Goal: Book appointment/travel/reservation

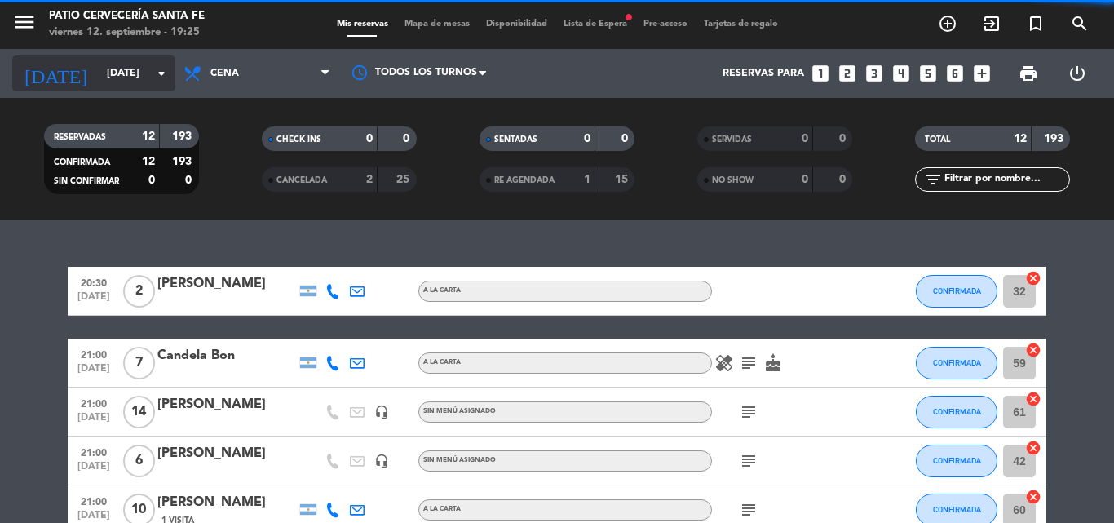
click at [130, 88] on div "[DATE] [DATE] arrow_drop_down" at bounding box center [93, 73] width 163 height 36
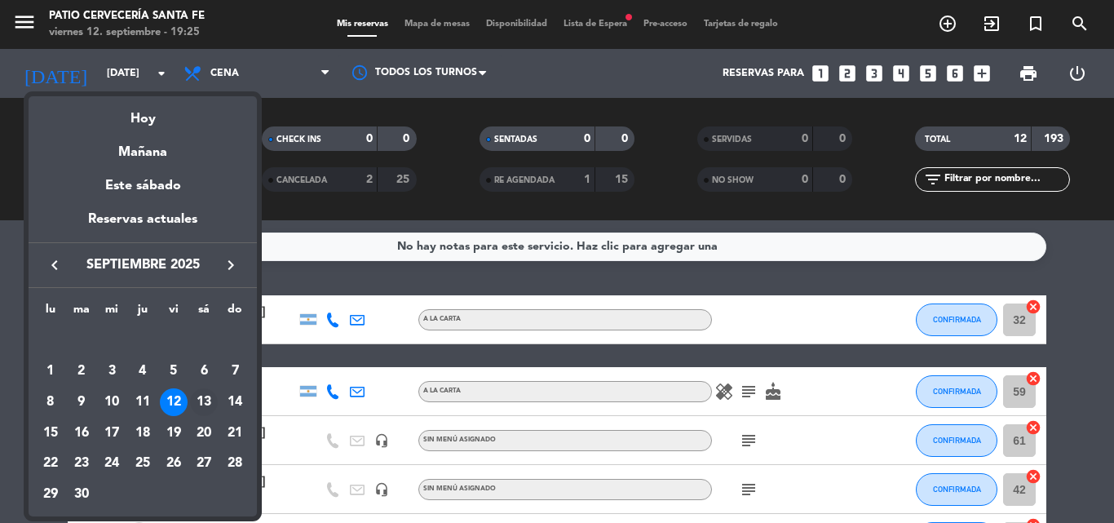
click at [196, 404] on div "13" at bounding box center [204, 402] width 28 height 28
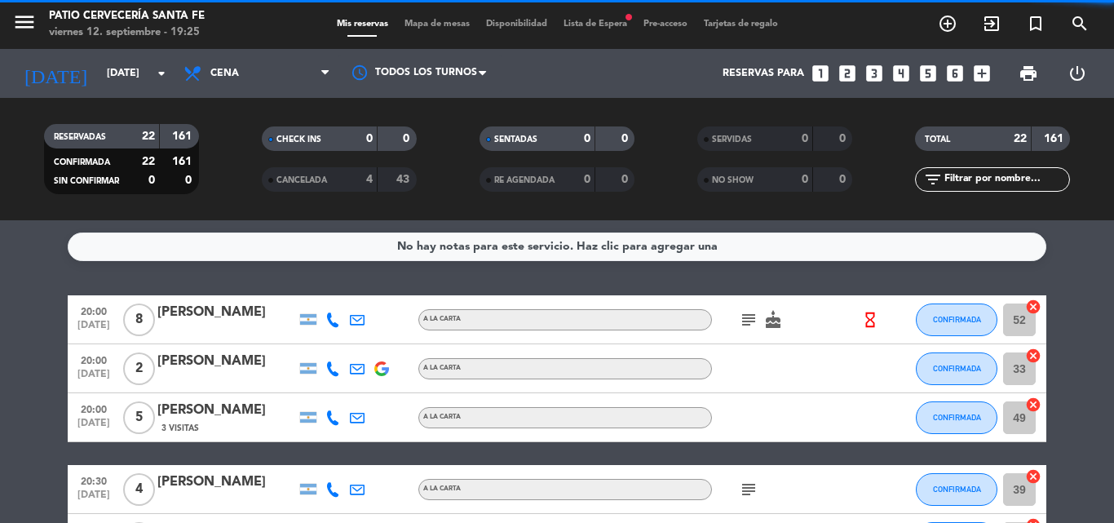
click at [250, 72] on span "Cena" at bounding box center [256, 73] width 163 height 36
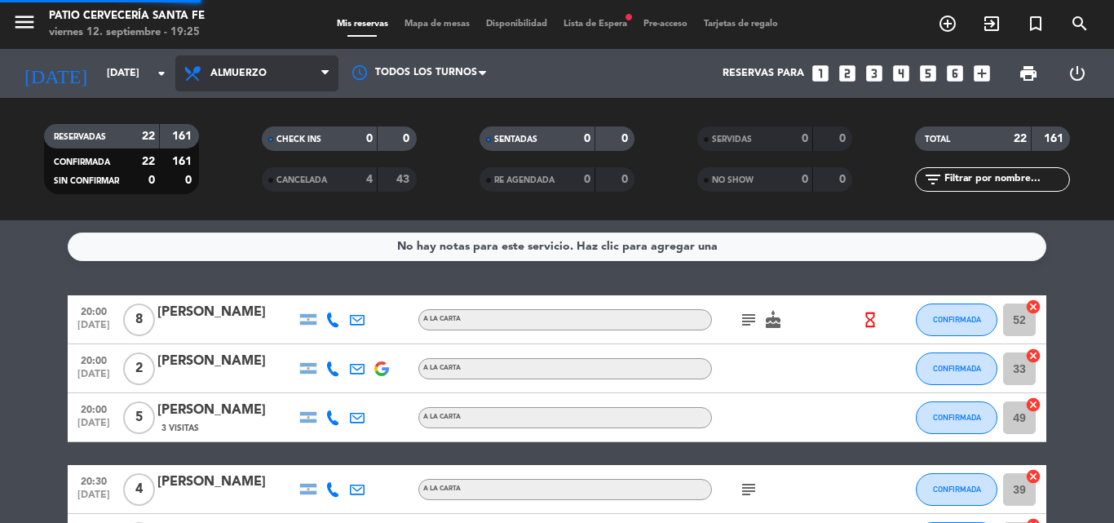
click at [267, 155] on div "menu Patio Cervecería Santa [PERSON_NAME][DATE] 12. septiembre - 19:25 Mis rese…" at bounding box center [557, 110] width 1114 height 220
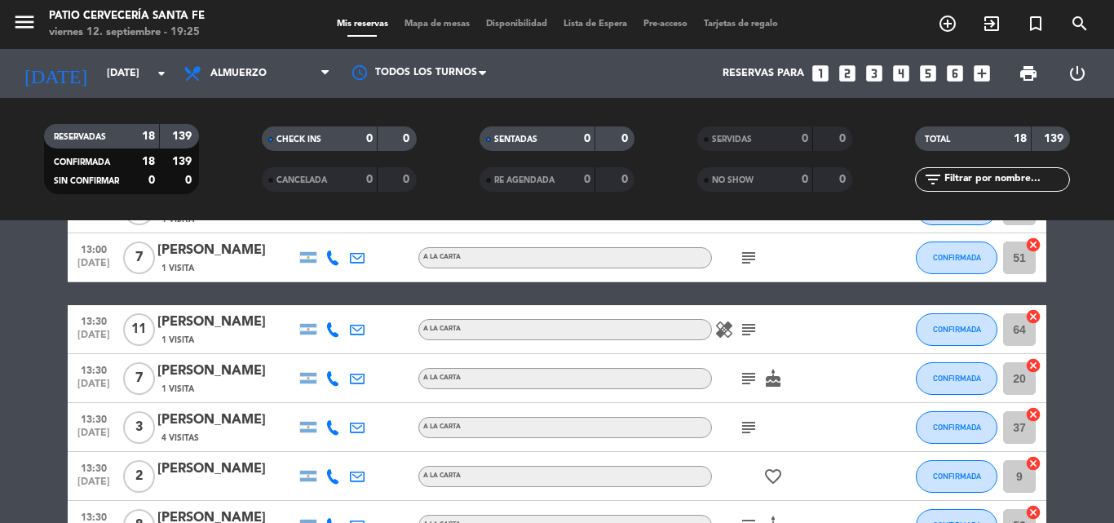
scroll to position [803, 0]
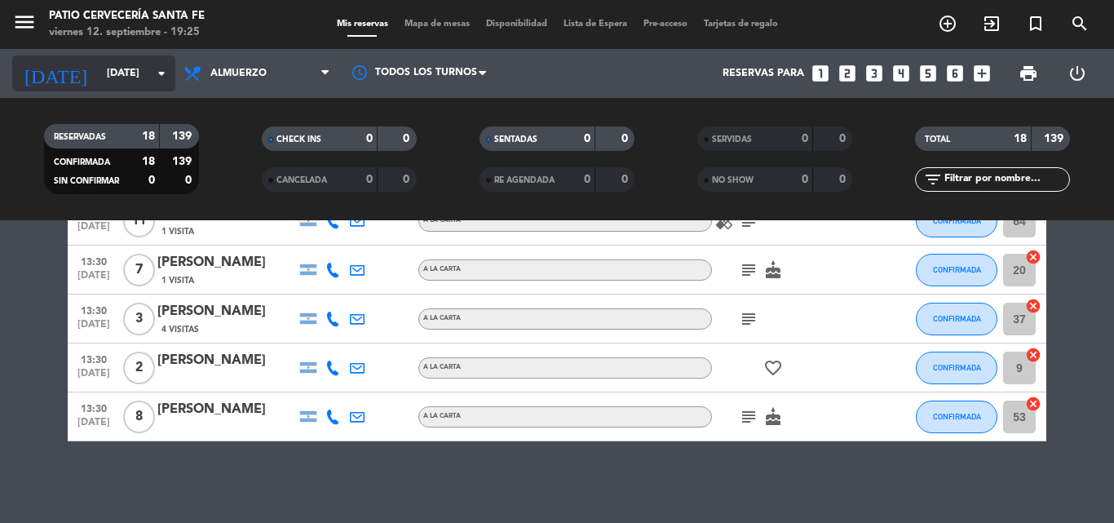
click at [120, 63] on input "[DATE]" at bounding box center [168, 74] width 138 height 28
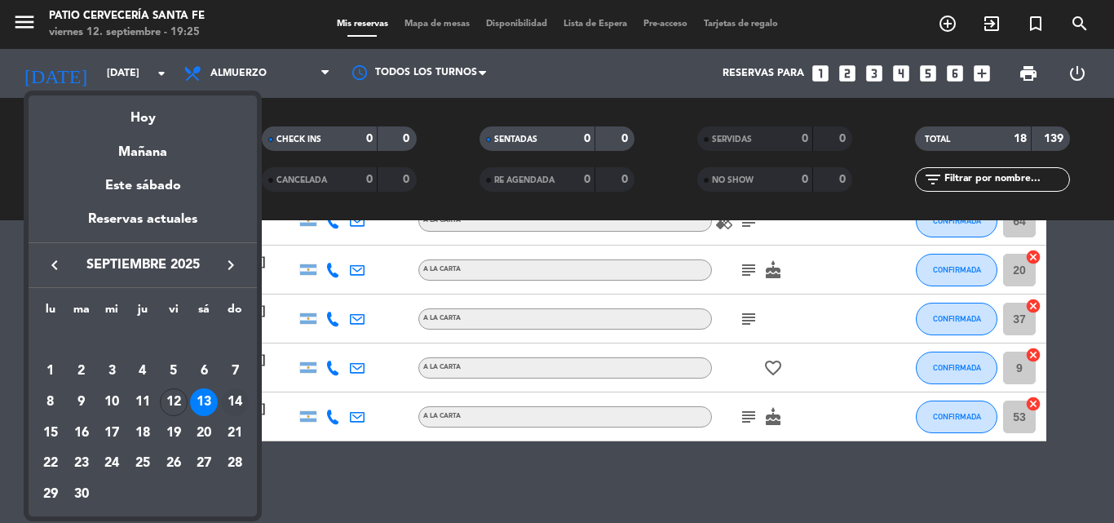
click at [242, 404] on div "14" at bounding box center [235, 402] width 28 height 28
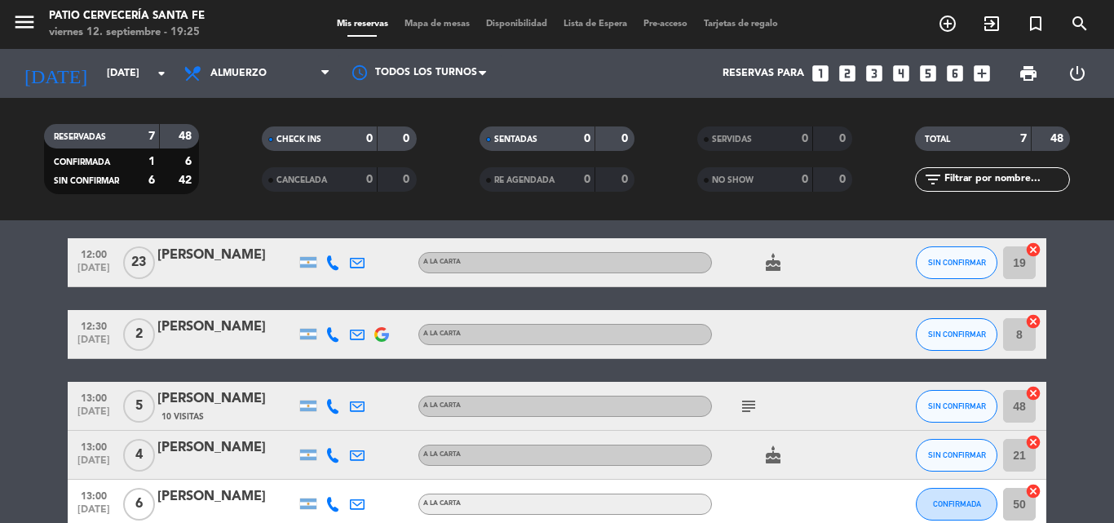
scroll to position [82, 0]
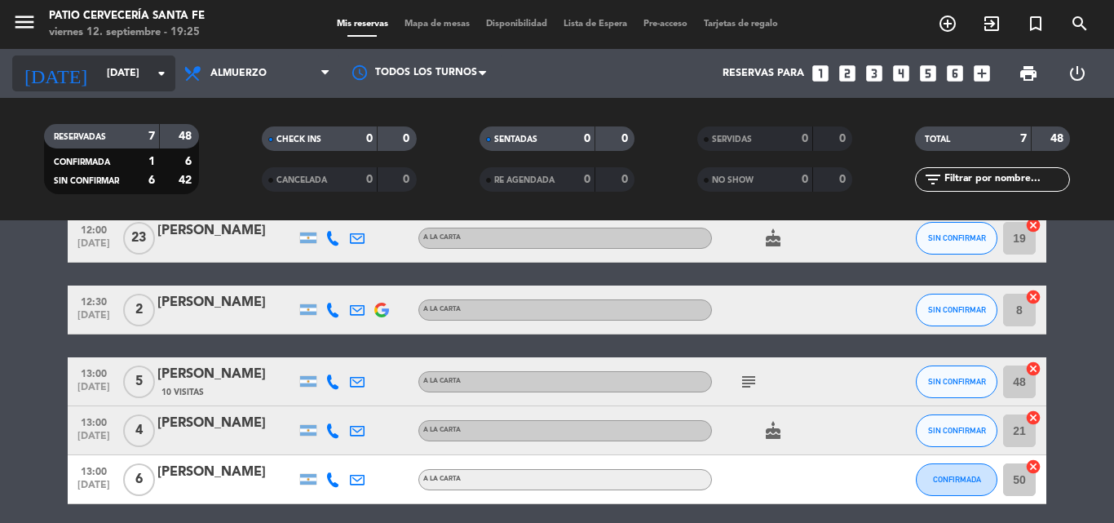
click at [108, 76] on input "[DATE]" at bounding box center [168, 74] width 138 height 28
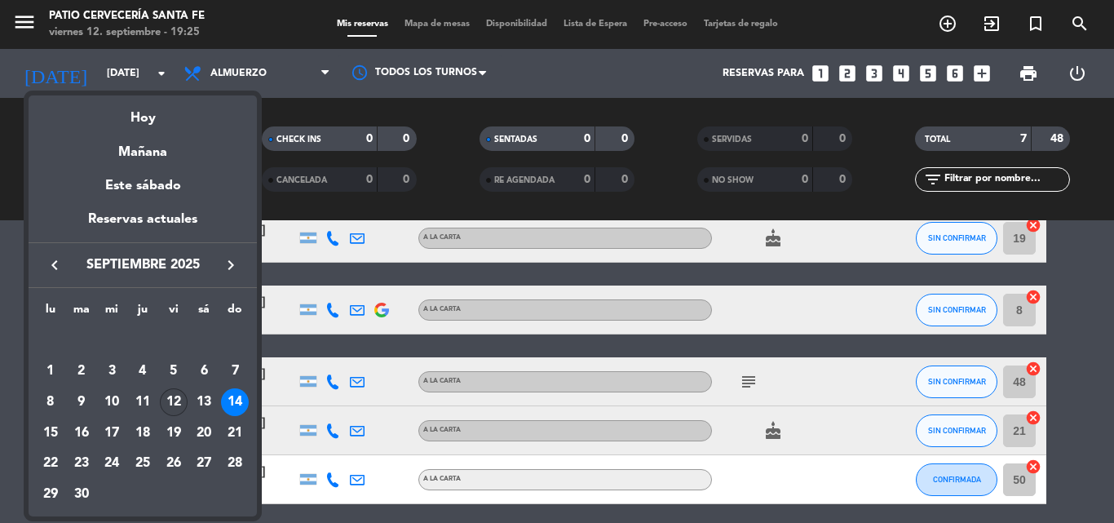
click at [179, 404] on div "12" at bounding box center [174, 402] width 28 height 28
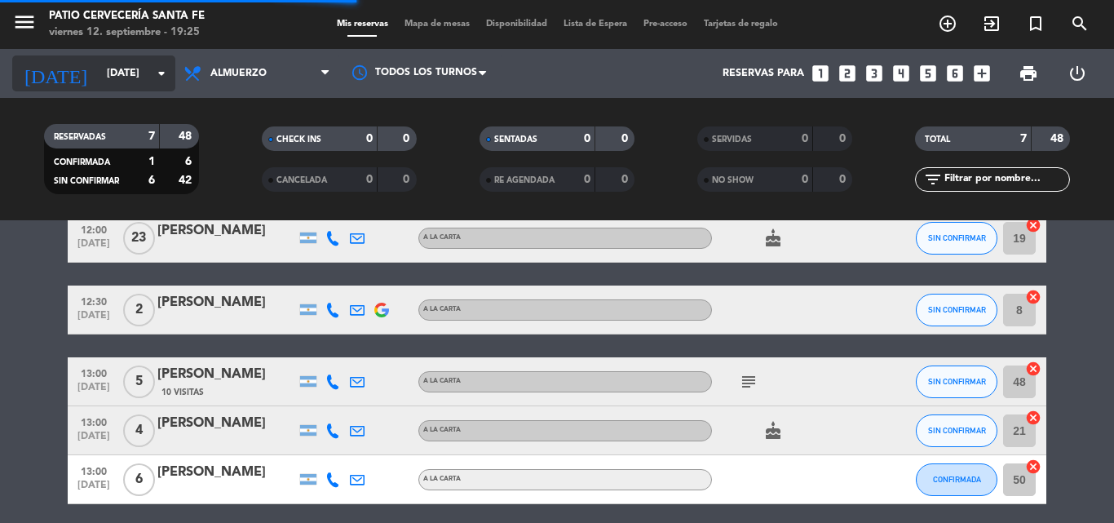
scroll to position [0, 0]
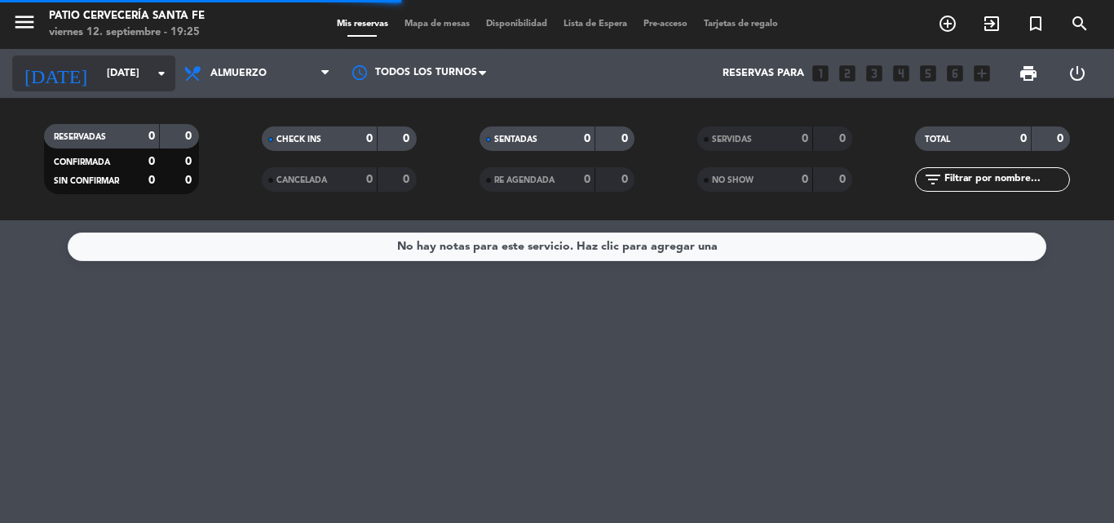
click at [111, 76] on input "[DATE]" at bounding box center [168, 74] width 138 height 28
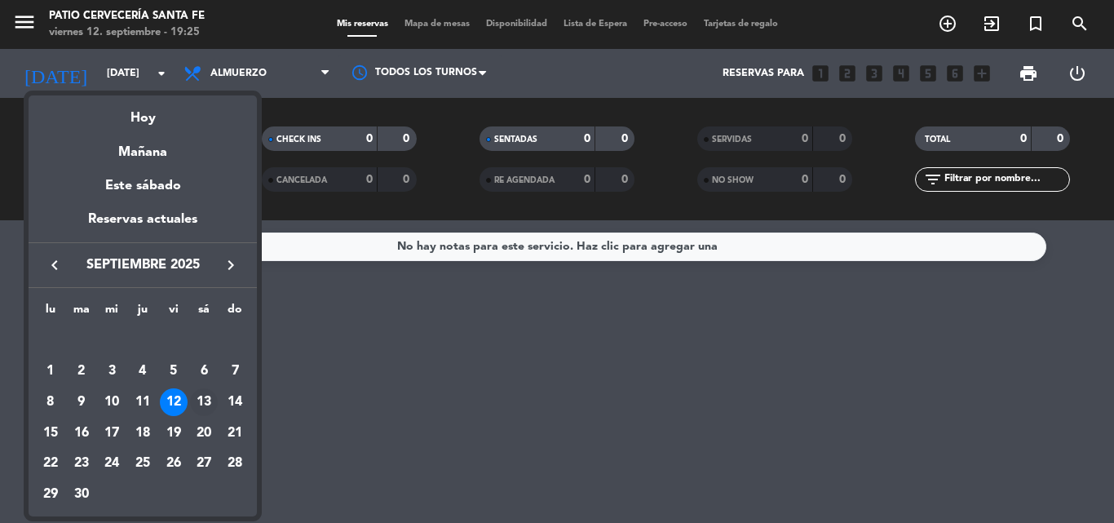
click at [199, 404] on div "13" at bounding box center [204, 402] width 28 height 28
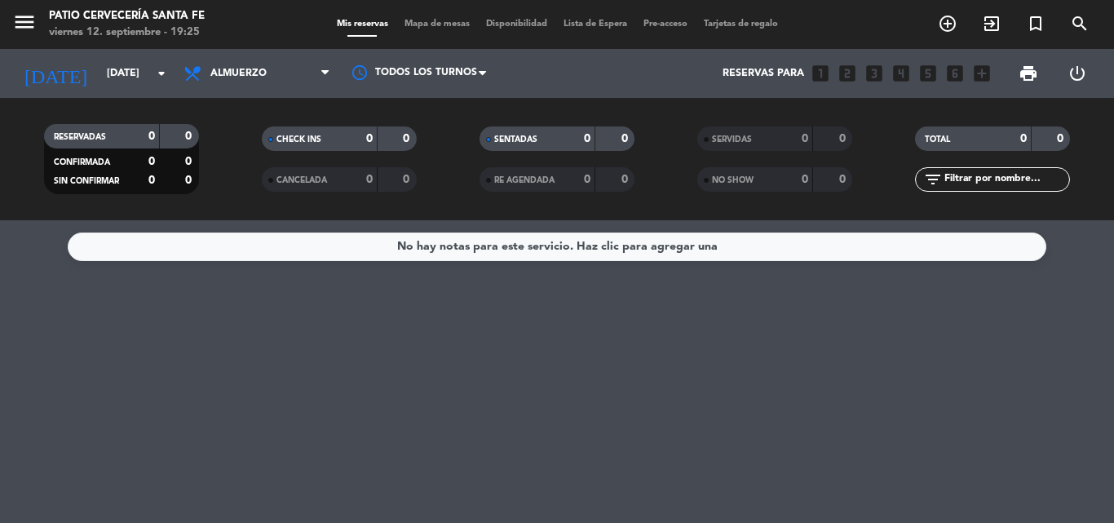
type input "[DATE]"
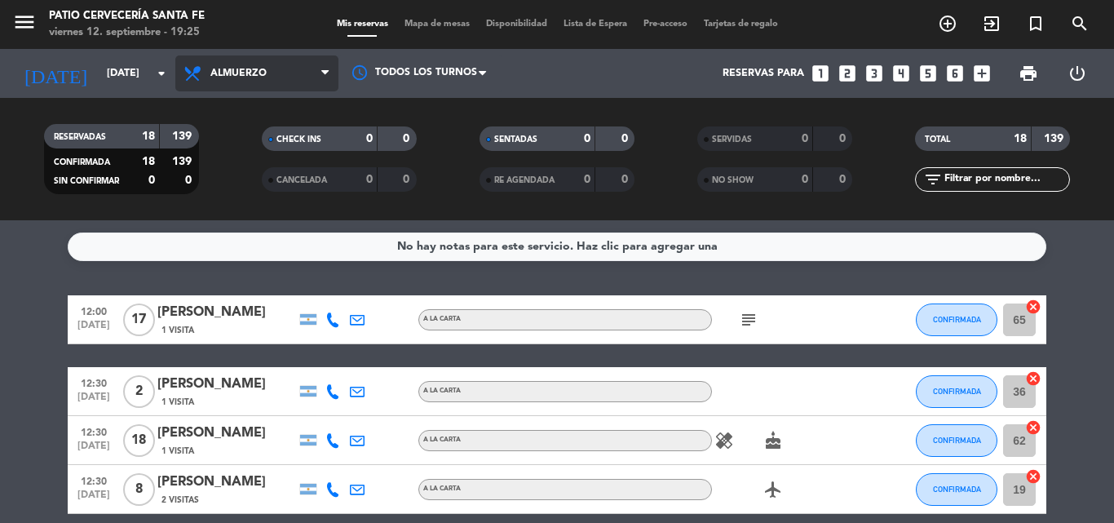
click at [272, 78] on span "Almuerzo" at bounding box center [256, 73] width 163 height 36
click at [276, 174] on div "menu Patio Cervecería Santa [PERSON_NAME][DATE] 12. septiembre - 19:25 Mis rese…" at bounding box center [557, 110] width 1114 height 220
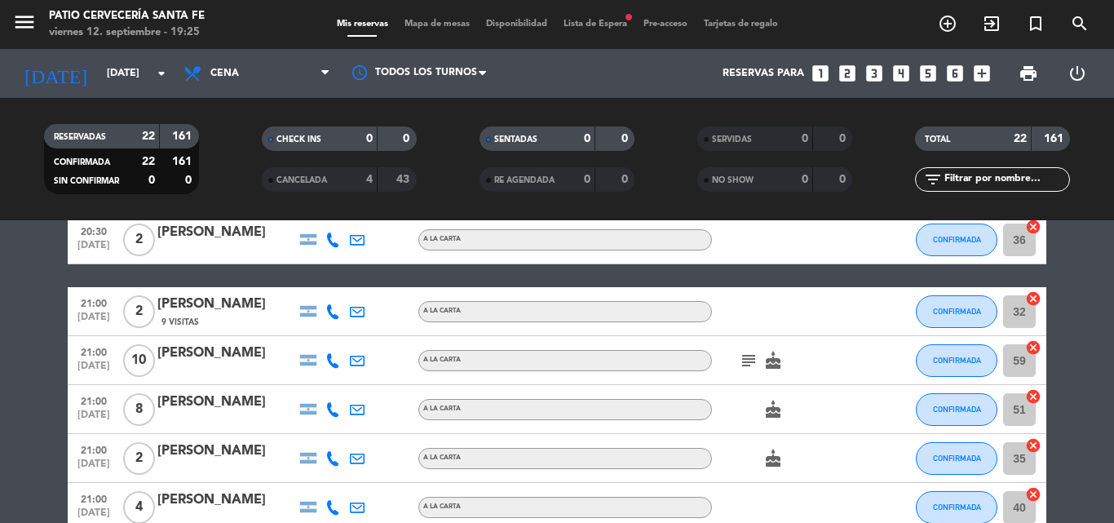
scroll to position [408, 0]
